Goal: Information Seeking & Learning: Learn about a topic

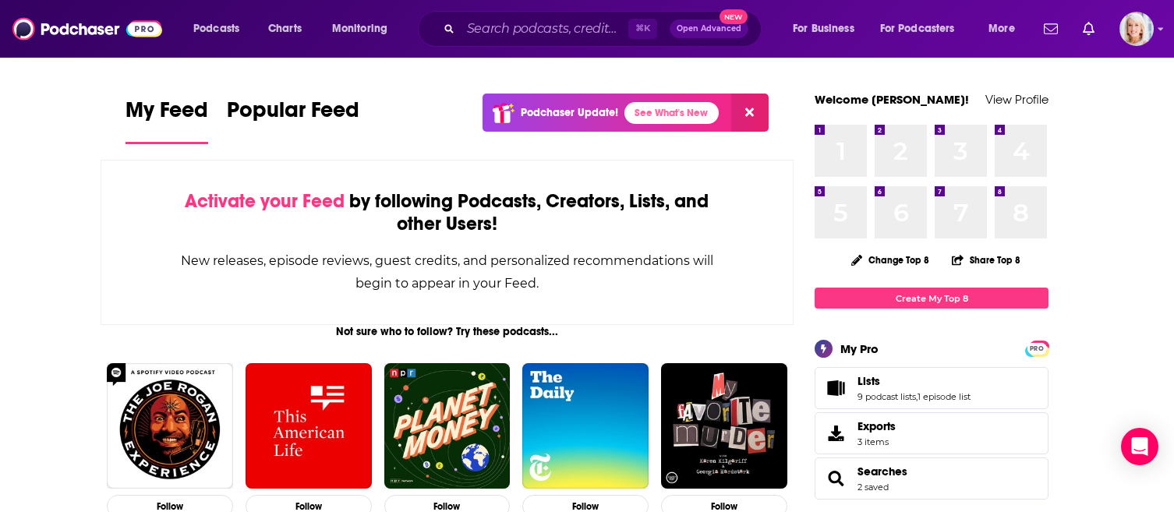
click at [536, 44] on div "⌘ K Open Advanced New" at bounding box center [590, 29] width 344 height 36
click at [532, 39] on input "Search podcasts, credits, & more..." at bounding box center [545, 28] width 168 height 25
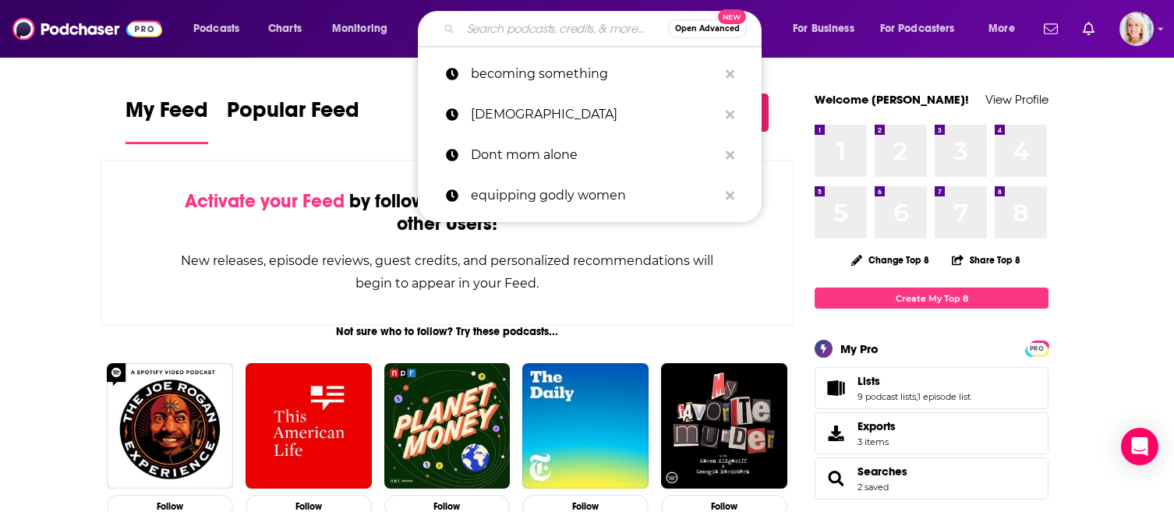
type input "b"
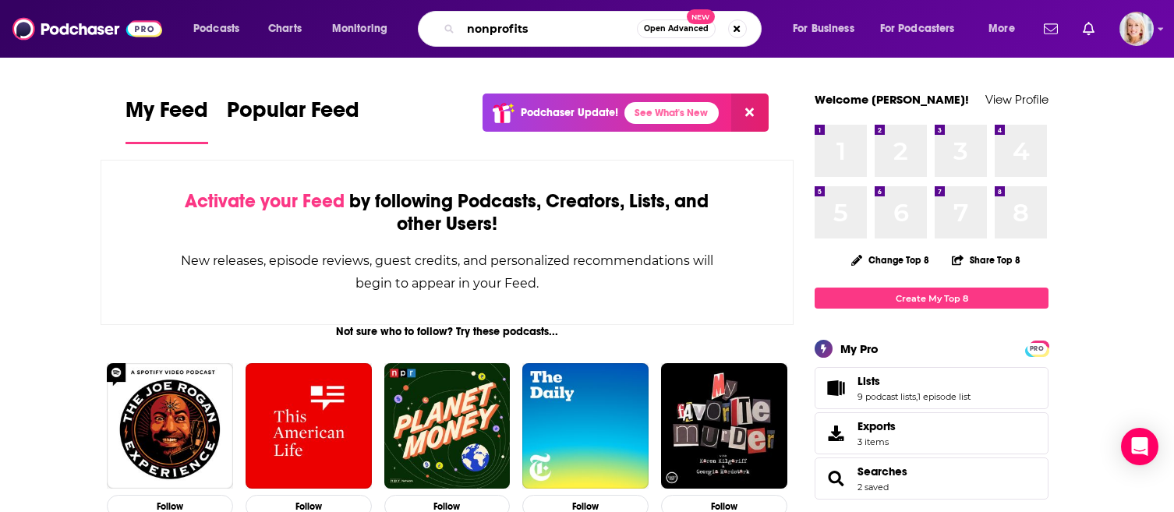
type input "nonprofits"
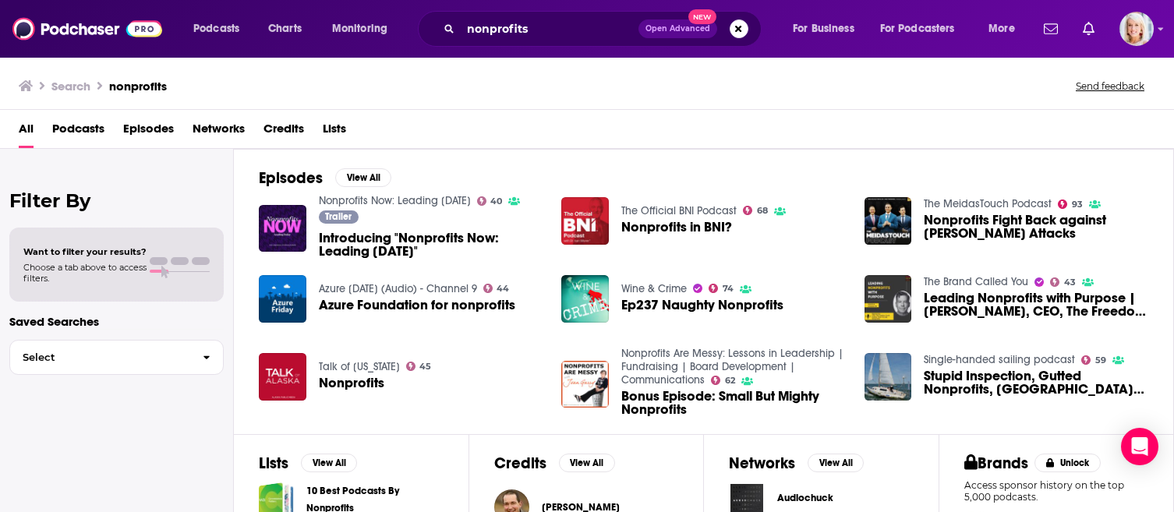
scroll to position [357, 0]
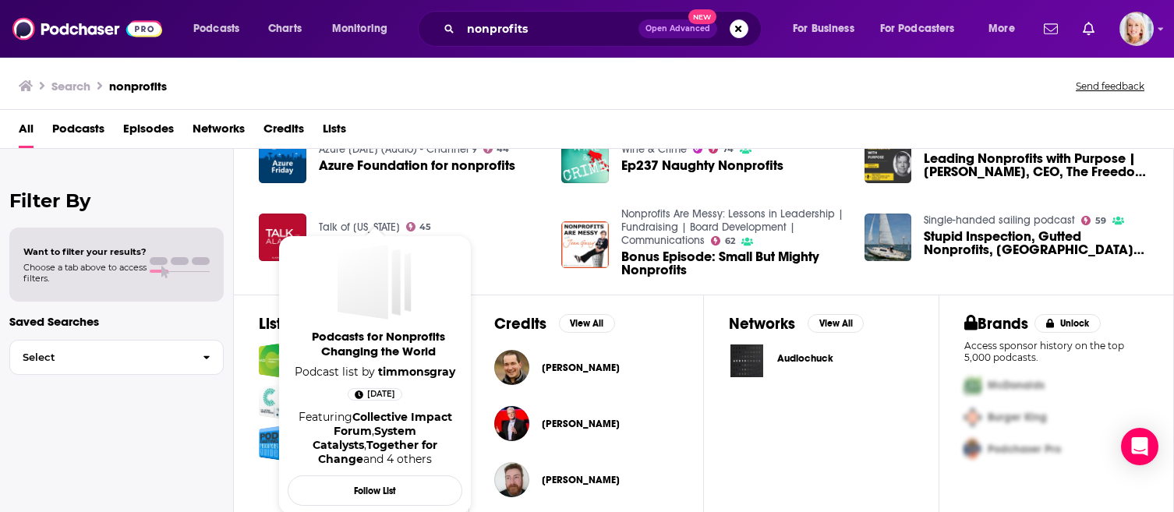
click at [381, 393] on span "[DATE]" at bounding box center [381, 395] width 28 height 16
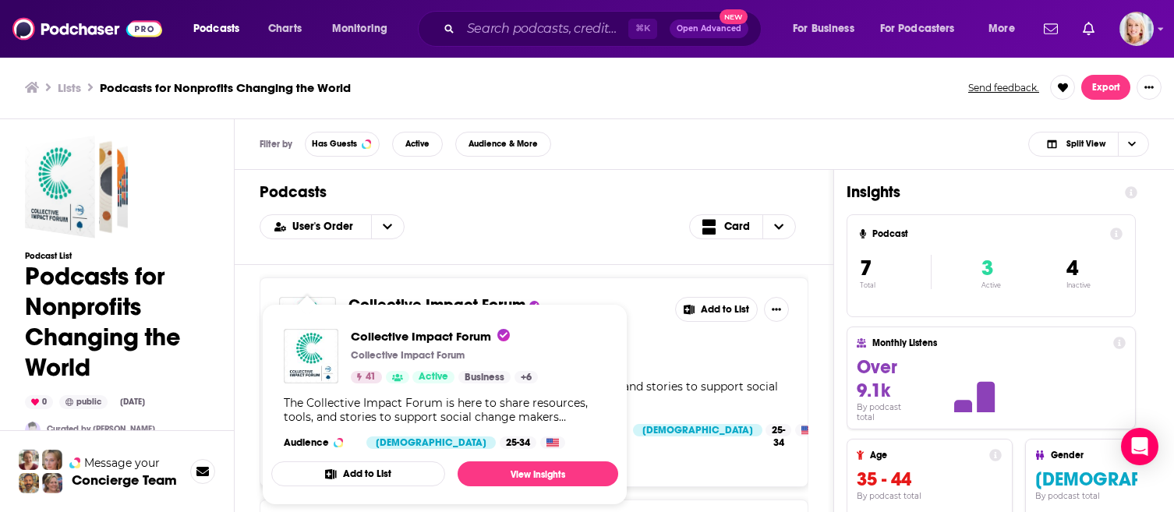
click at [617, 226] on div "User's Order Card" at bounding box center [534, 226] width 549 height 25
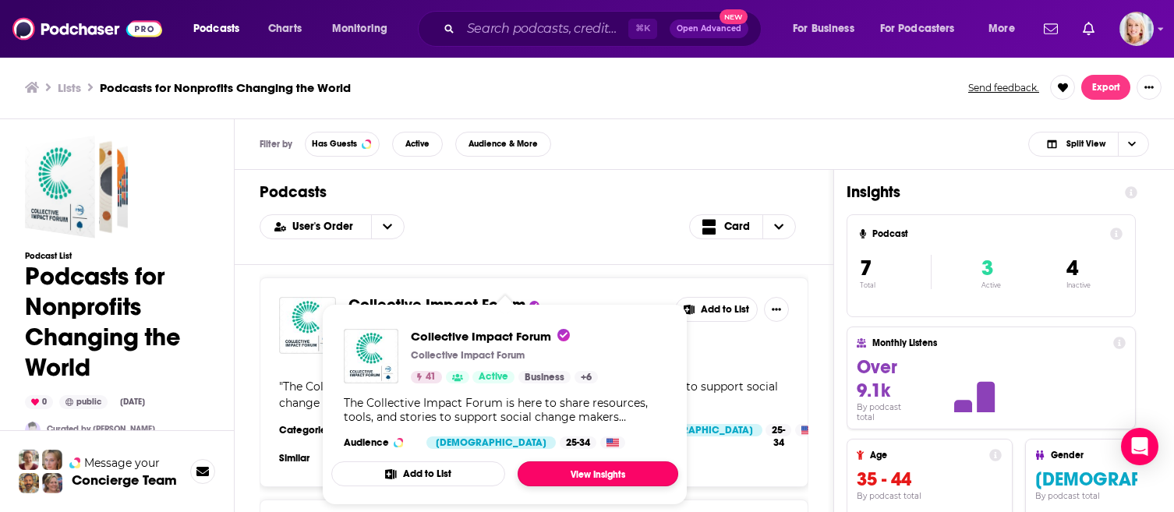
click at [621, 474] on link "View Insights" at bounding box center [598, 474] width 161 height 25
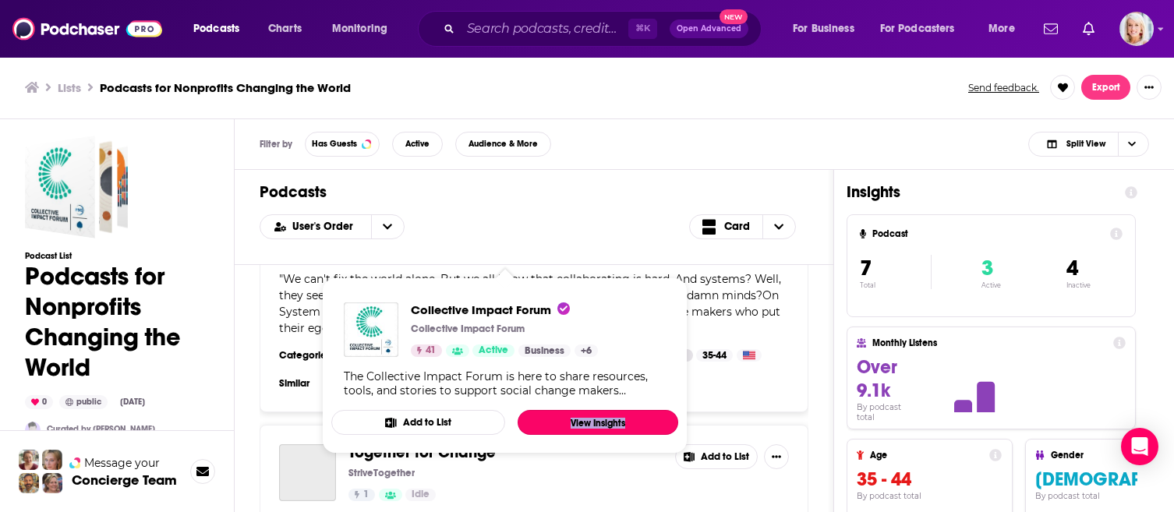
scroll to position [311, 0]
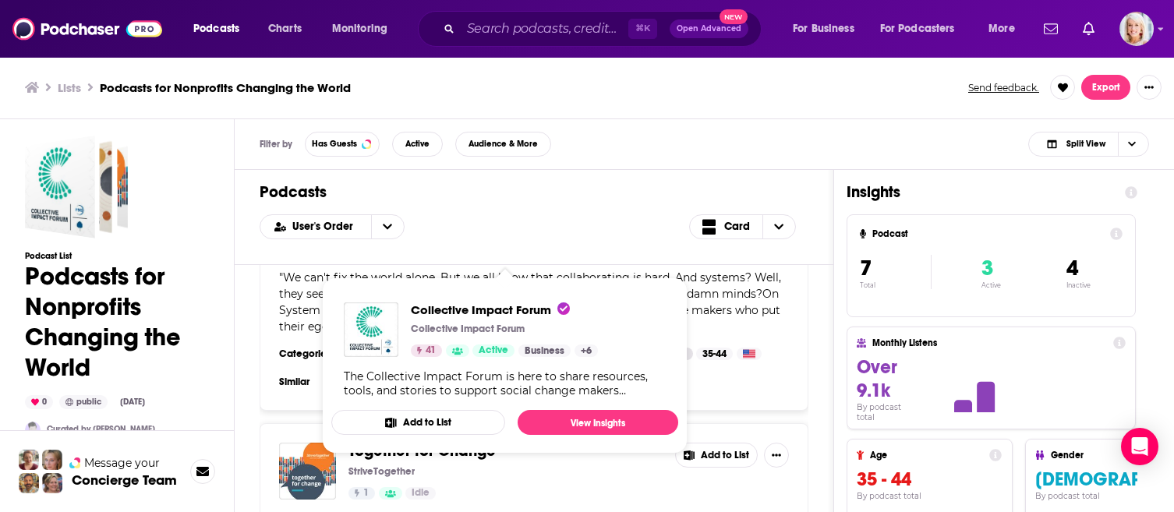
click at [702, 106] on div "Lists Podcasts for Nonprofits Changing the World Send feedback. Export" at bounding box center [587, 87] width 1174 height 63
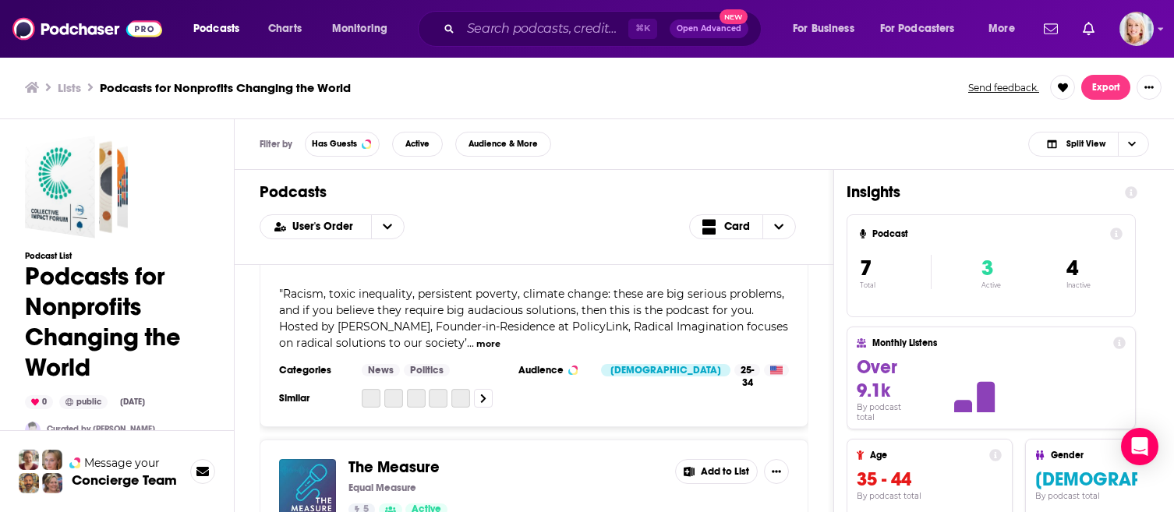
scroll to position [1329, 0]
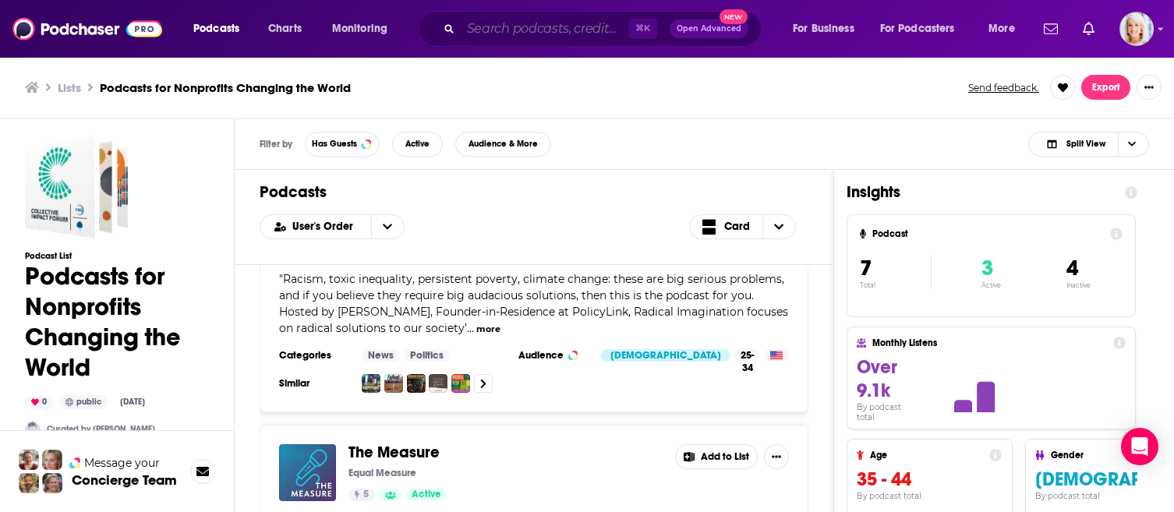
click at [492, 20] on input "Search podcasts, credits, & more..." at bounding box center [545, 28] width 168 height 25
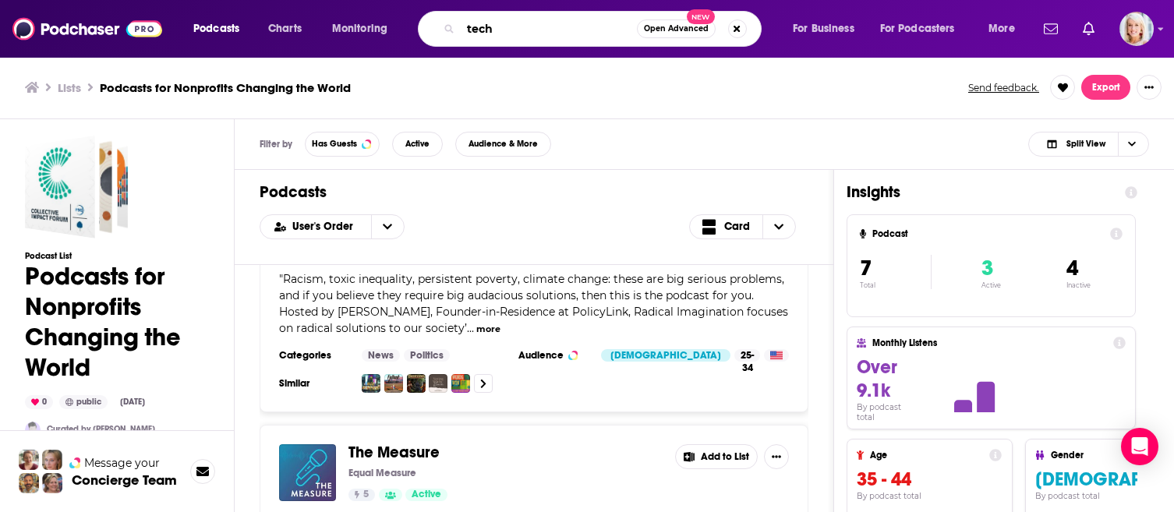
type input "tech"
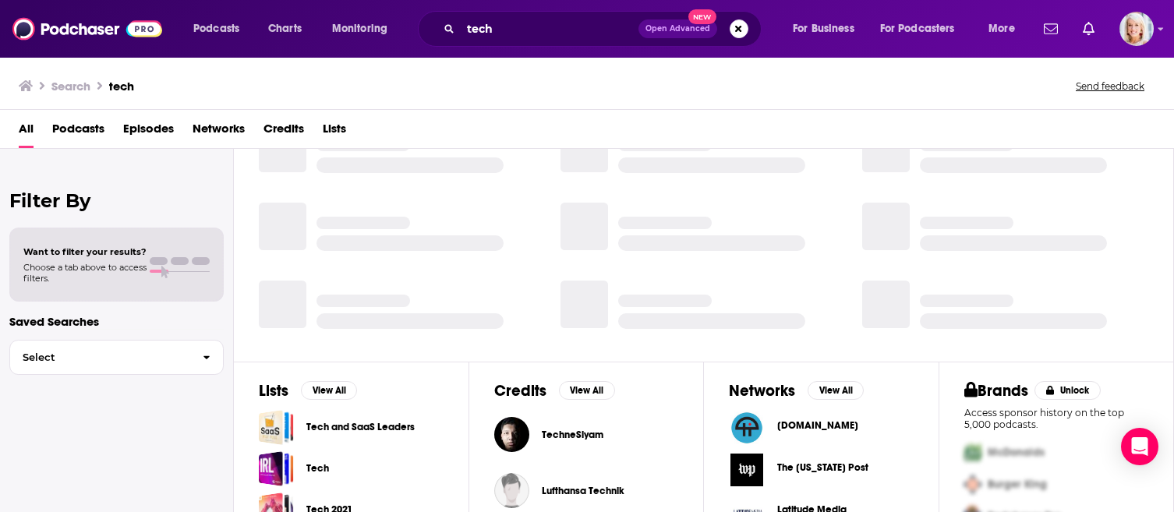
scroll to position [368, 0]
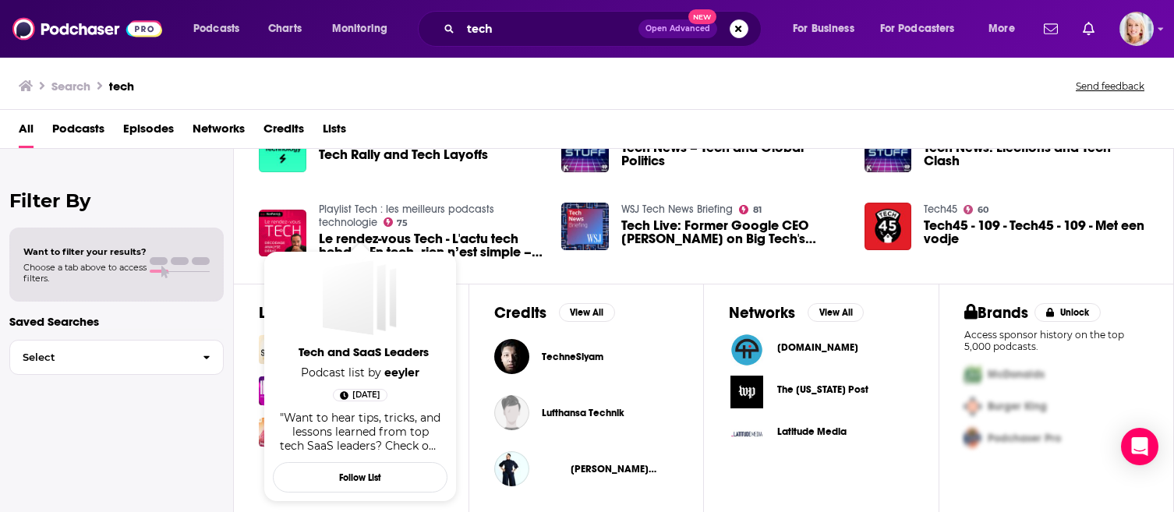
click at [387, 349] on span "Tech and SaaS Leaders" at bounding box center [363, 352] width 175 height 15
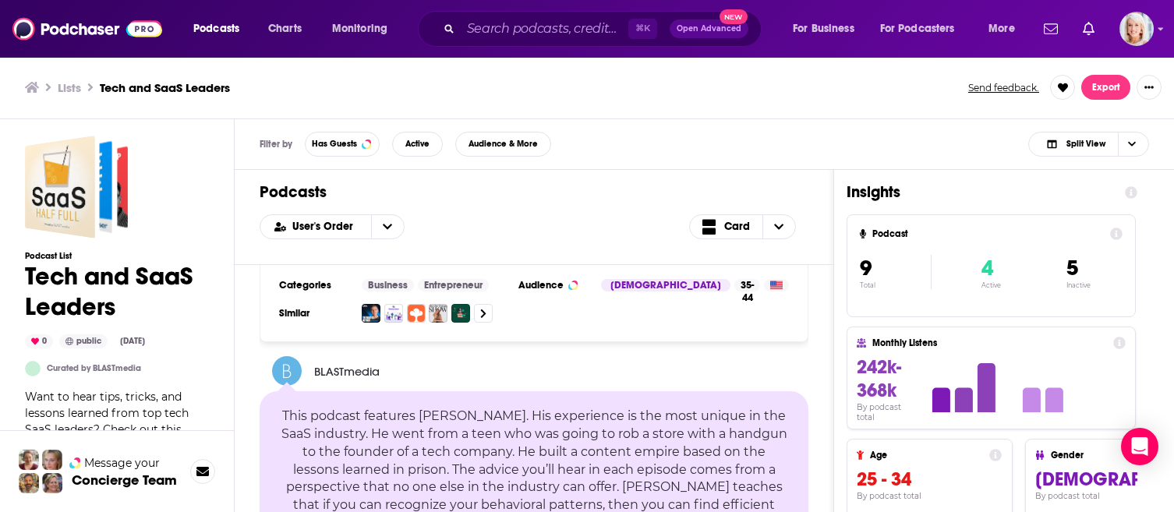
scroll to position [3566, 0]
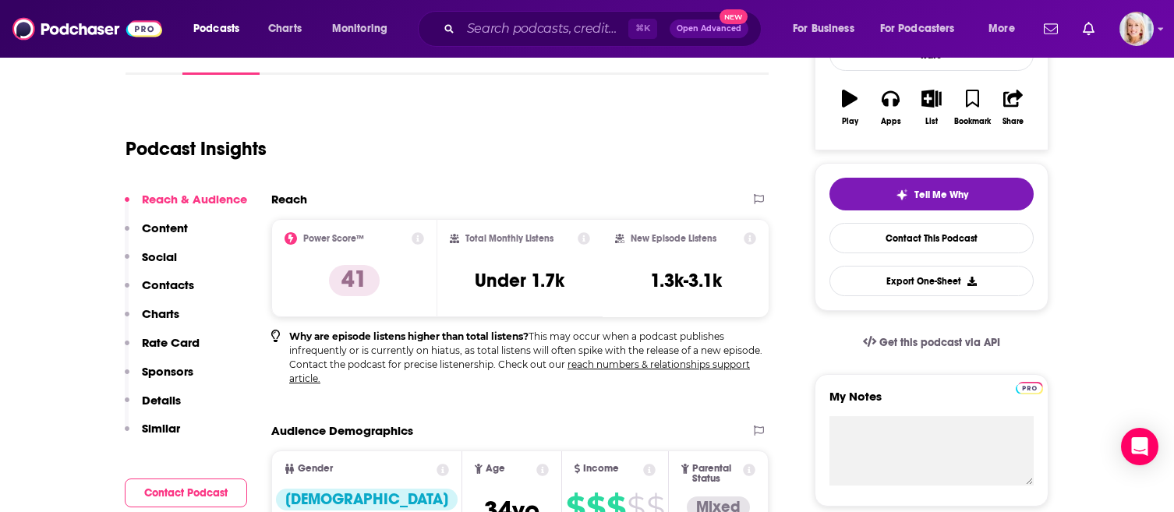
scroll to position [276, 0]
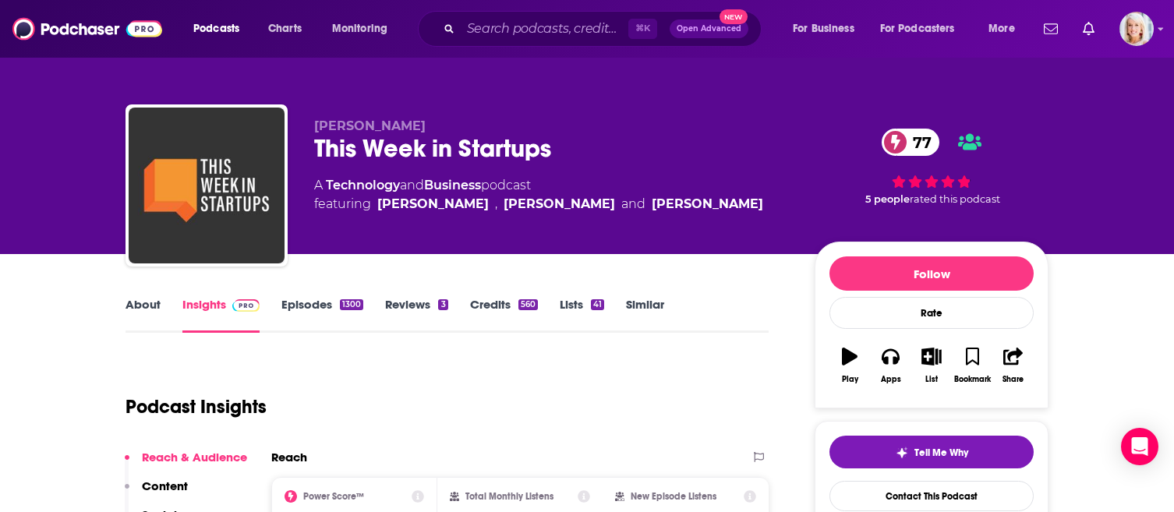
click at [143, 313] on link "About" at bounding box center [143, 315] width 35 height 36
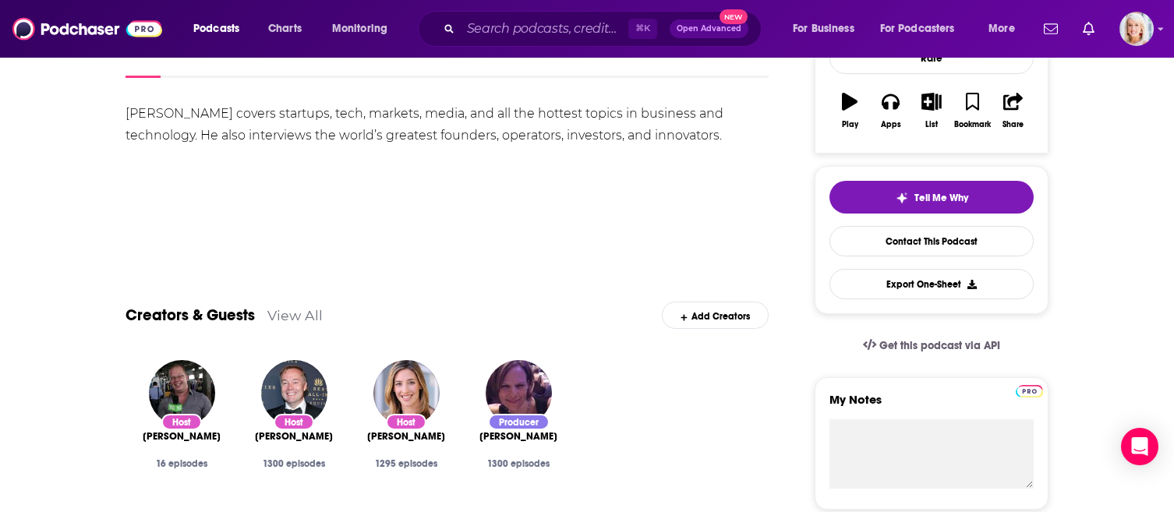
scroll to position [259, 0]
